Goal: Information Seeking & Learning: Find specific fact

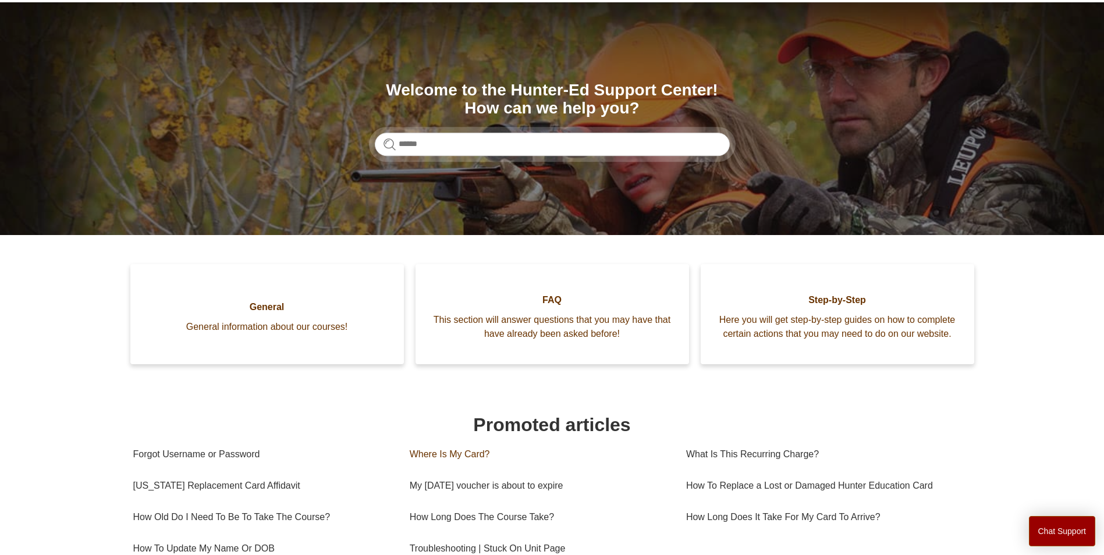
scroll to position [116, 0]
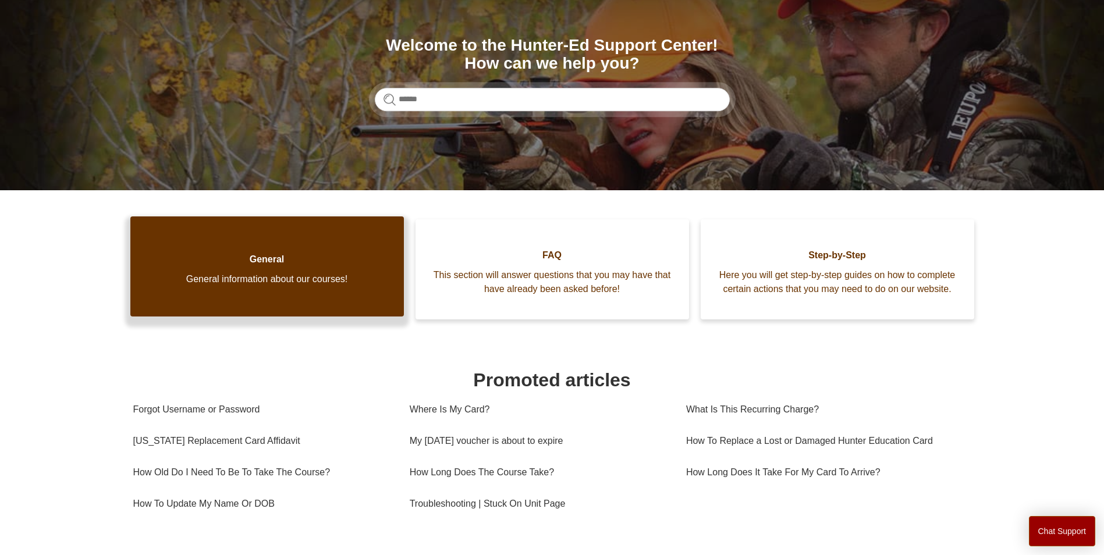
click at [306, 286] on link "General General information about our courses!" at bounding box center [267, 267] width 274 height 100
click at [238, 266] on link "General General information about our courses!" at bounding box center [267, 267] width 274 height 100
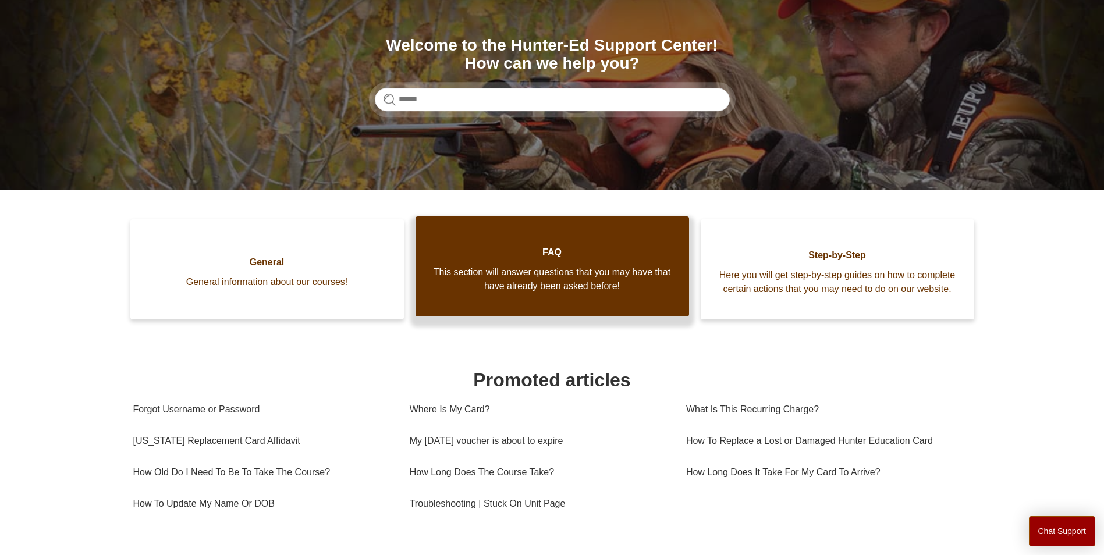
click at [604, 294] on link "FAQ This section will answer questions that you may have that have already been…" at bounding box center [553, 267] width 274 height 100
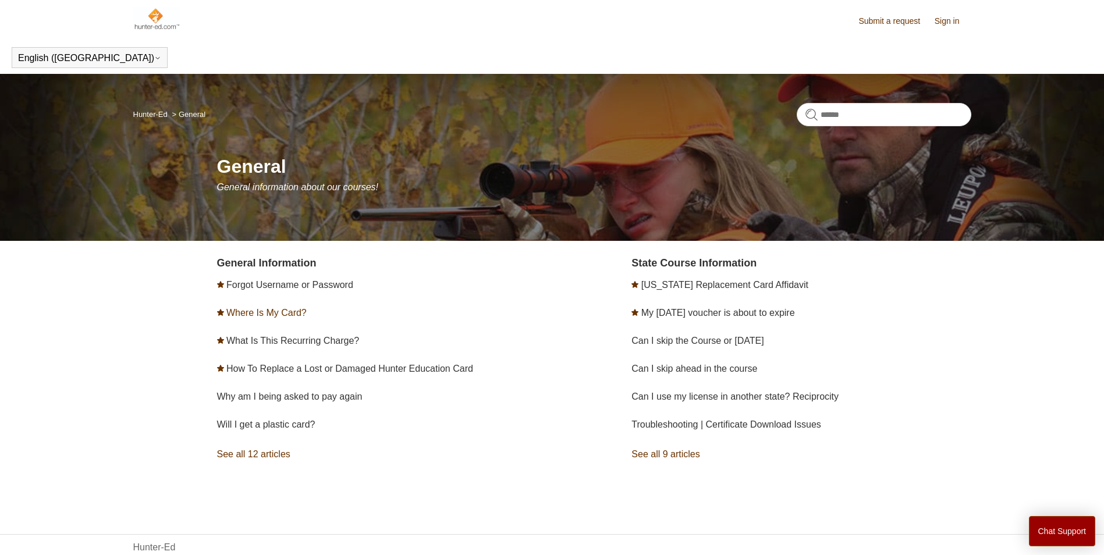
click at [256, 313] on link "Where Is My Card?" at bounding box center [266, 313] width 80 height 10
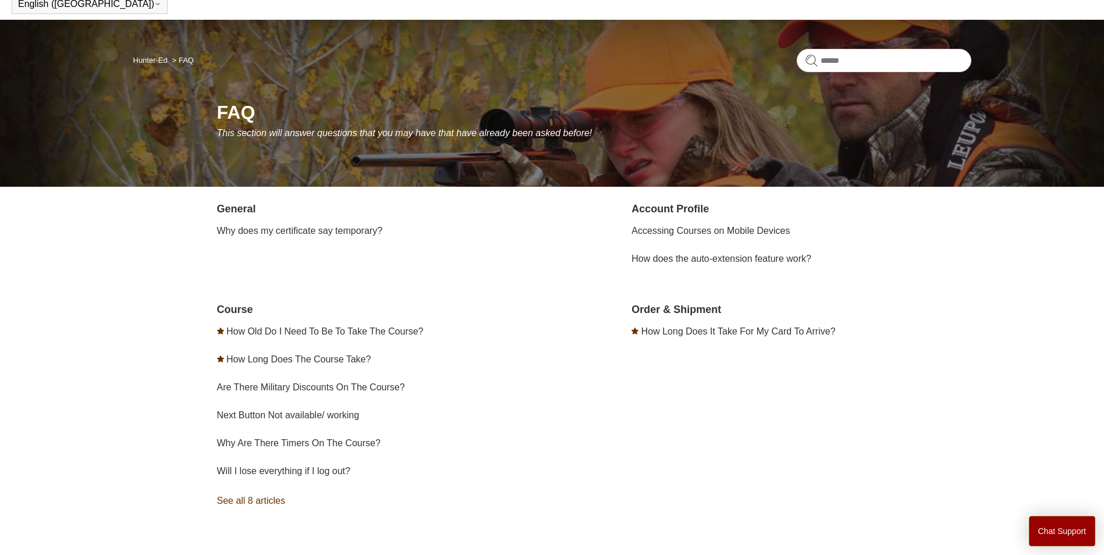
scroll to position [58, 0]
